Goal: Information Seeking & Learning: Learn about a topic

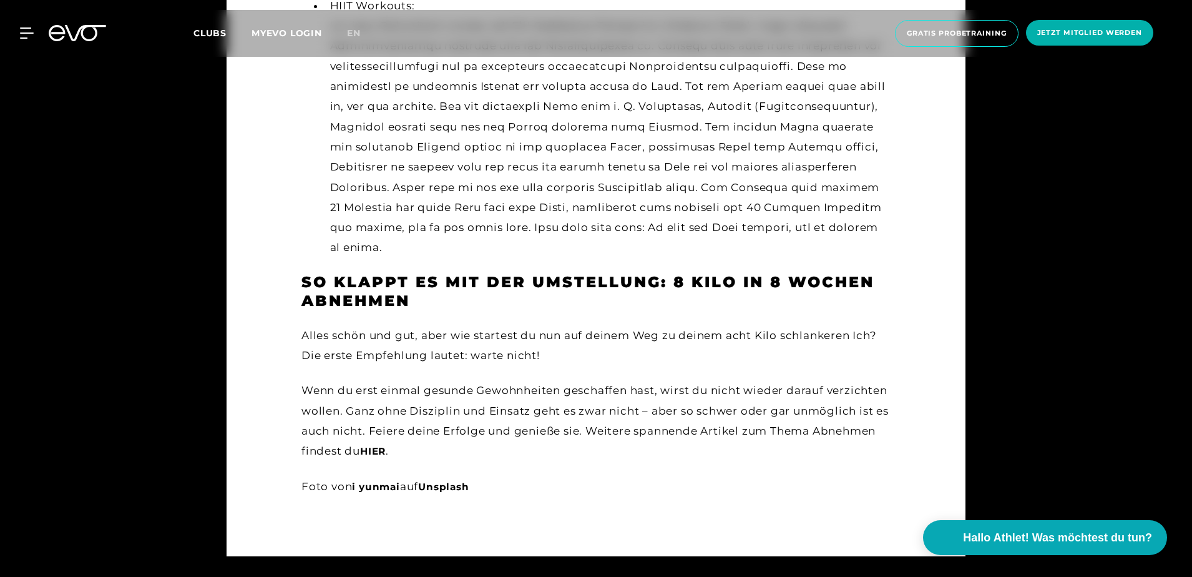
scroll to position [3283, 0]
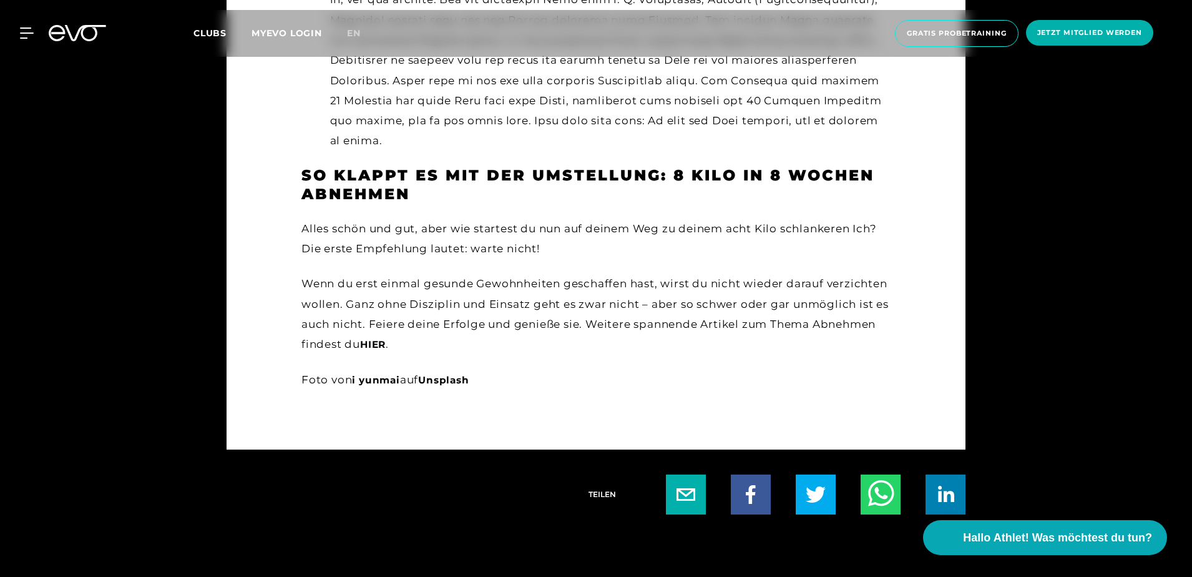
click at [386, 338] on span "hier" at bounding box center [373, 344] width 26 height 12
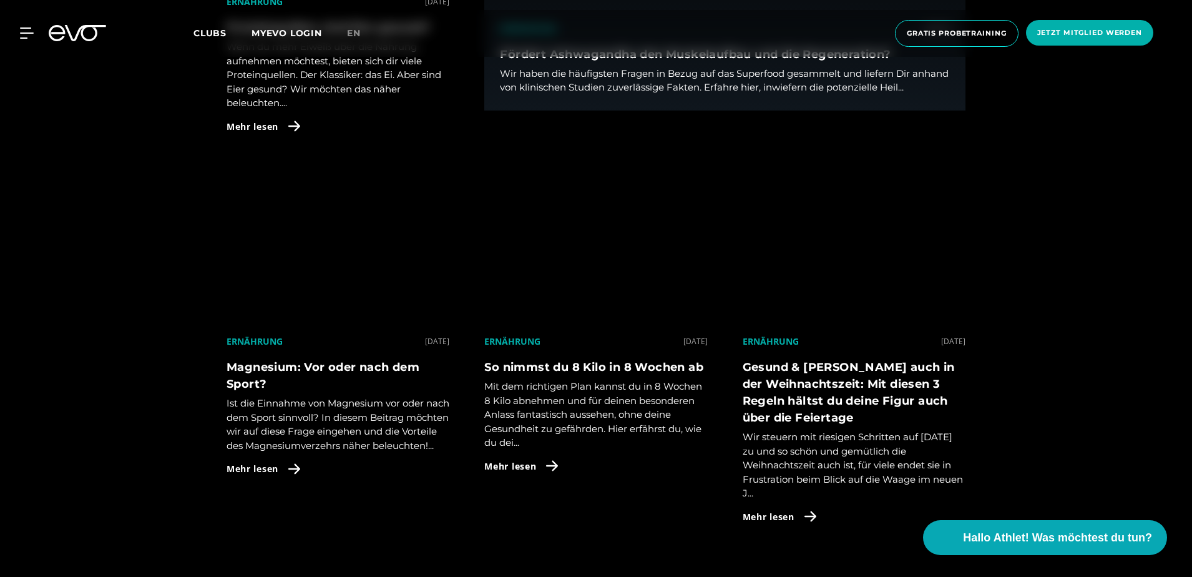
scroll to position [2996, 0]
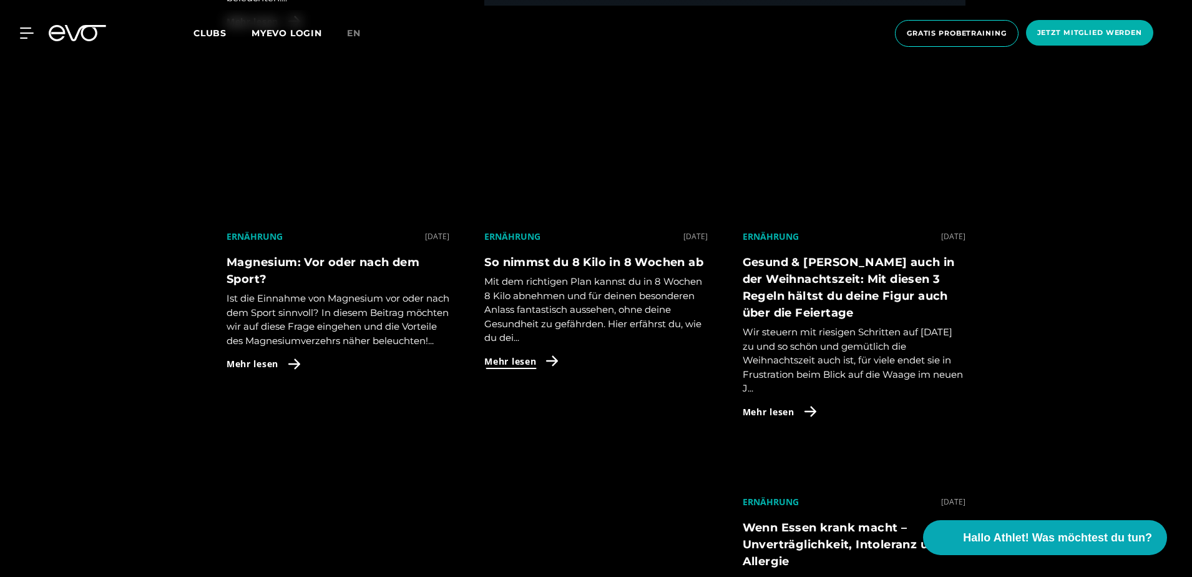
click at [522, 358] on span "Mehr lesen" at bounding box center [510, 361] width 52 height 13
